Goal: Information Seeking & Learning: Understand process/instructions

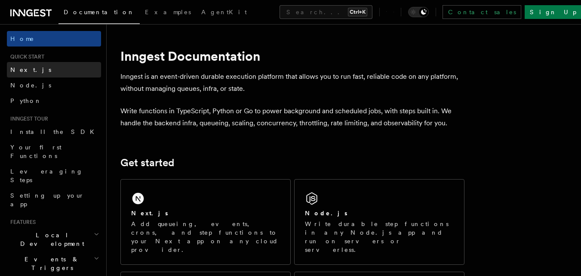
click at [31, 69] on link "Next.js" at bounding box center [54, 69] width 94 height 15
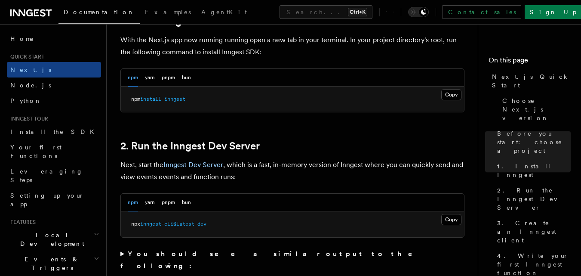
scroll to position [499, 0]
click at [453, 94] on button "Copy Copied" at bounding box center [451, 94] width 20 height 11
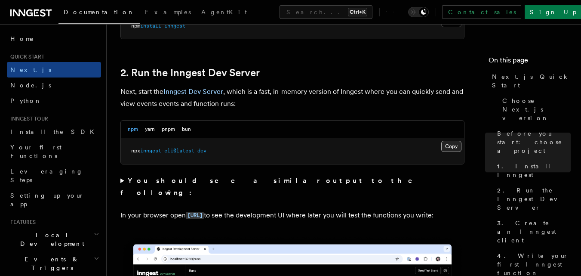
scroll to position [573, 0]
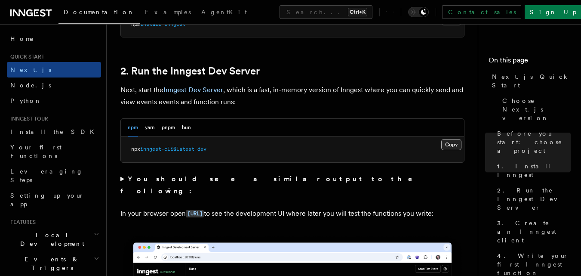
click at [450, 147] on button "Copy Copied" at bounding box center [451, 144] width 20 height 11
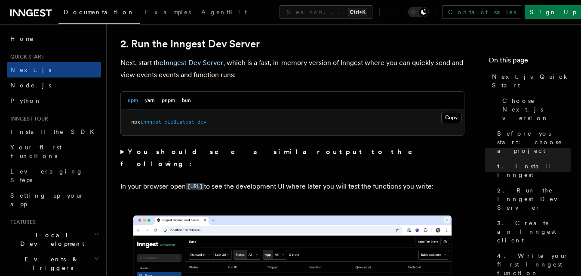
scroll to position [593, 0]
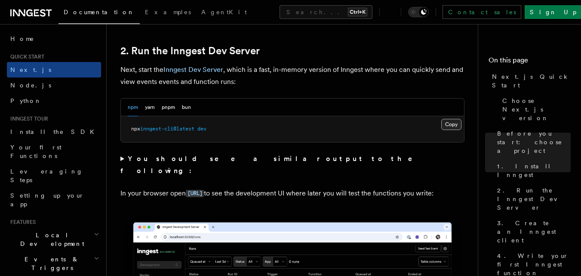
click at [444, 122] on button "Copy Copied" at bounding box center [451, 124] width 20 height 11
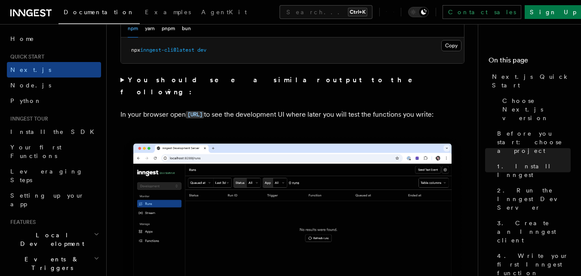
scroll to position [665, 0]
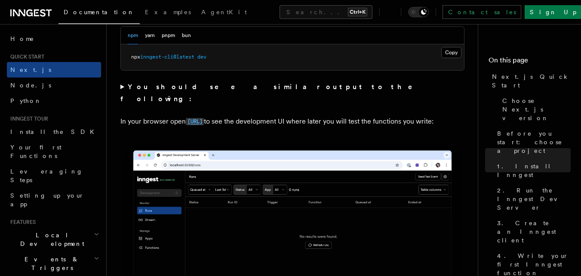
click at [204, 118] on code "[URL]" at bounding box center [195, 121] width 18 height 7
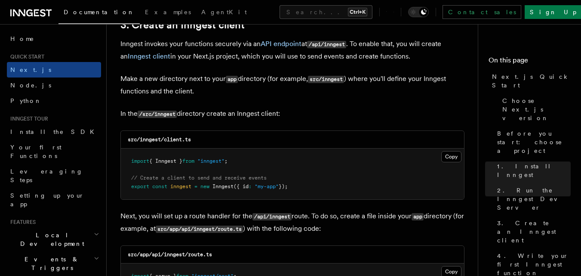
scroll to position [1037, 0]
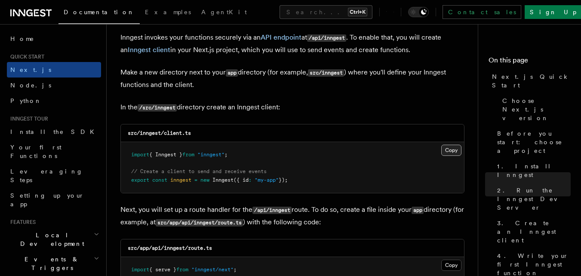
click at [453, 151] on button "Copy Copied" at bounding box center [451, 149] width 20 height 11
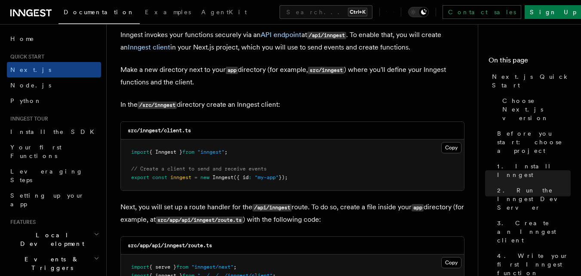
scroll to position [1040, 0]
drag, startPoint x: 206, startPoint y: 219, endPoint x: 257, endPoint y: 220, distance: 50.7
click at [243, 220] on code "src/app/api/inngest/route.ts" at bounding box center [199, 219] width 87 height 7
drag, startPoint x: 254, startPoint y: 206, endPoint x: 290, endPoint y: 209, distance: 36.2
click at [290, 209] on code "/api/inngest" at bounding box center [271, 206] width 39 height 7
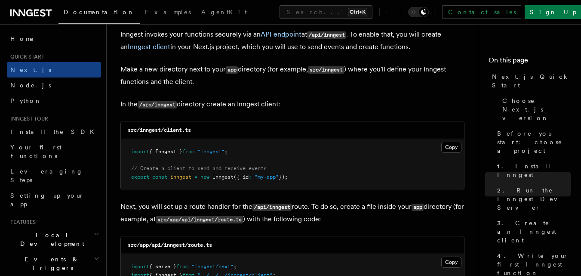
click at [294, 208] on p "Next, you will set up a route handler for the /api/inngest route. To do so, cre…" at bounding box center [292, 212] width 344 height 25
drag, startPoint x: 294, startPoint y: 208, endPoint x: 252, endPoint y: 201, distance: 42.8
click at [252, 201] on p "Next, you will set up a route handler for the /api/inngest route. To do so, cre…" at bounding box center [292, 212] width 344 height 25
click at [453, 150] on button "Copy Copied" at bounding box center [451, 146] width 20 height 11
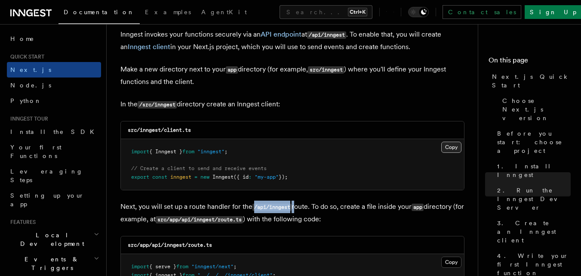
click at [454, 148] on button "Copy Copied" at bounding box center [451, 146] width 20 height 11
click at [454, 144] on button "Copy Copied" at bounding box center [451, 146] width 20 height 11
click at [452, 150] on button "Copy Copied" at bounding box center [451, 146] width 20 height 11
click at [453, 146] on button "Copy Copied" at bounding box center [451, 146] width 20 height 11
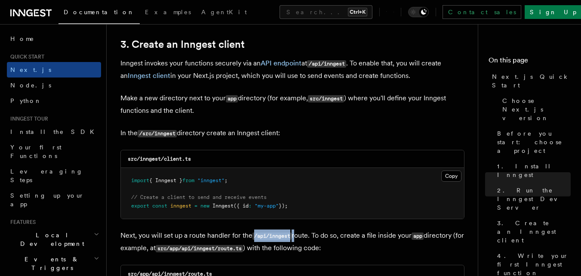
scroll to position [1006, 0]
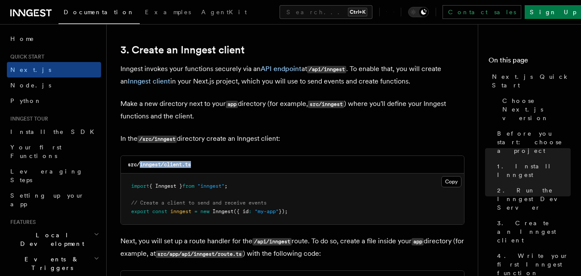
drag, startPoint x: 141, startPoint y: 163, endPoint x: 198, endPoint y: 160, distance: 56.8
click at [198, 160] on div "src/inngest/client.ts" at bounding box center [292, 165] width 343 height 18
copy code "inngest/client.ts"
click at [446, 182] on button "Copy Copied" at bounding box center [451, 181] width 20 height 11
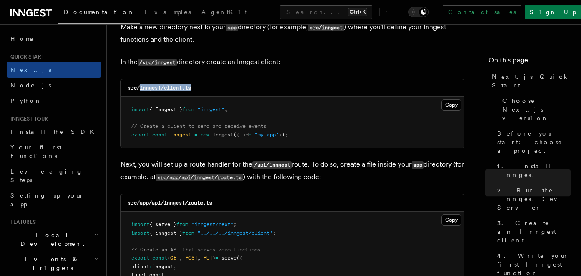
scroll to position [1083, 0]
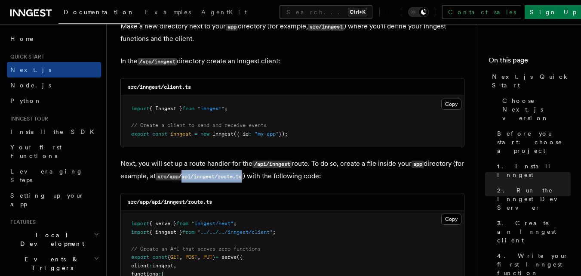
drag, startPoint x: 196, startPoint y: 176, endPoint x: 259, endPoint y: 177, distance: 62.8
click at [243, 177] on code "src/app/api/inngest/route.ts" at bounding box center [199, 176] width 87 height 7
copy code "api/inngest/route.ts"
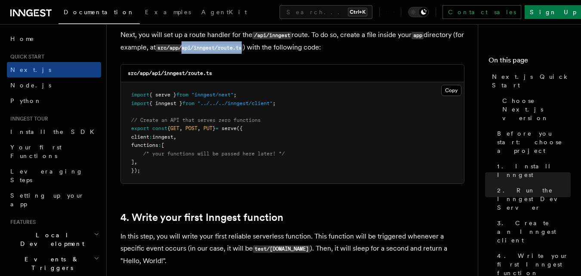
scroll to position [1229, 0]
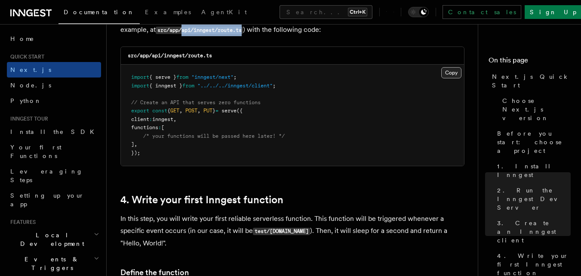
click at [447, 70] on button "Copy Copied" at bounding box center [451, 72] width 20 height 11
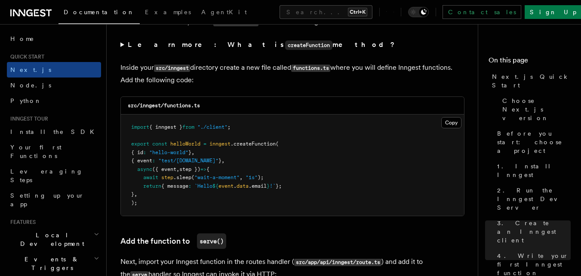
scroll to position [1499, 0]
click at [452, 124] on button "Copy Copied" at bounding box center [451, 121] width 20 height 11
click at [459, 123] on button "Copy Copied" at bounding box center [451, 121] width 20 height 11
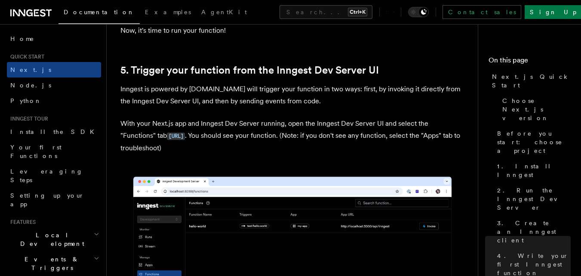
scroll to position [1963, 0]
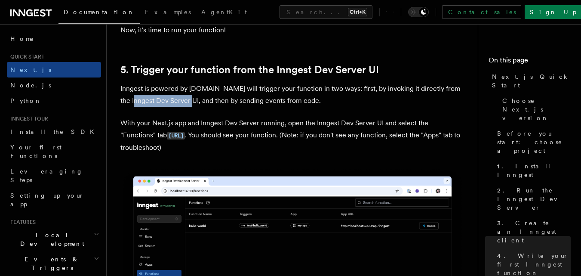
drag, startPoint x: 189, startPoint y: 100, endPoint x: 135, endPoint y: 95, distance: 54.0
click at [135, 95] on p "Inngest is powered by [DOMAIN_NAME] will trigger your function in two ways: fir…" at bounding box center [292, 95] width 344 height 24
click at [284, 98] on p "Inngest is powered by [DOMAIN_NAME] will trigger your function in two ways: fir…" at bounding box center [292, 95] width 344 height 24
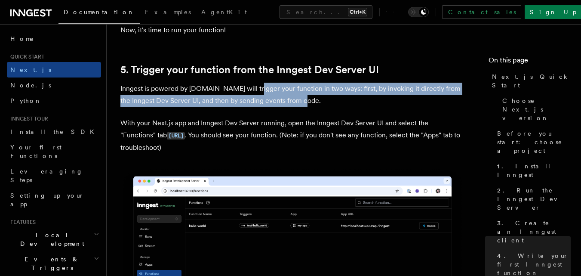
drag, startPoint x: 306, startPoint y: 100, endPoint x: 247, endPoint y: 94, distance: 58.8
click at [247, 94] on p "Inngest is powered by [DOMAIN_NAME] will trigger your function in two ways: fir…" at bounding box center [292, 95] width 344 height 24
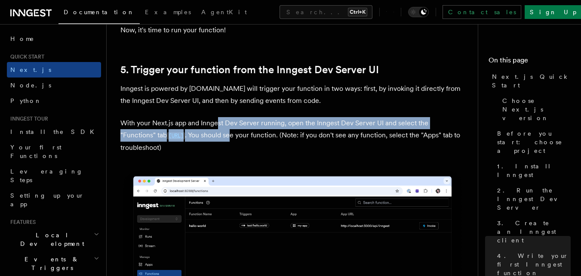
drag, startPoint x: 219, startPoint y: 122, endPoint x: 275, endPoint y: 129, distance: 55.9
click at [275, 129] on p "With your Next.js app and Inngest Dev Server running, open the Inngest Dev Serv…" at bounding box center [292, 135] width 344 height 37
click at [287, 126] on p "With your Next.js app and Inngest Dev Server running, open the Inngest Dev Serv…" at bounding box center [292, 135] width 344 height 37
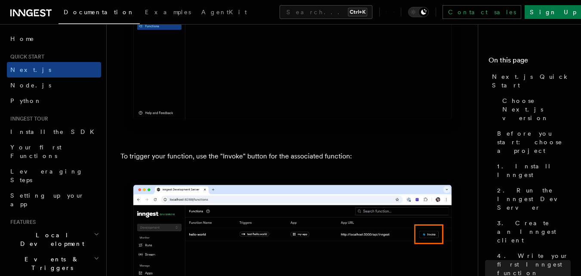
scroll to position [2465, 0]
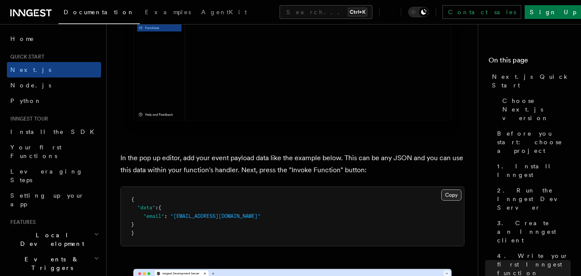
click at [445, 197] on button "Copy Copied" at bounding box center [451, 194] width 20 height 11
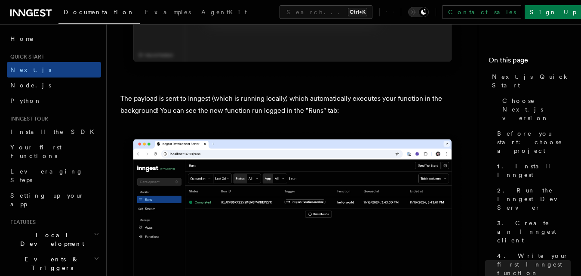
scroll to position [2889, 0]
